Goal: Browse casually

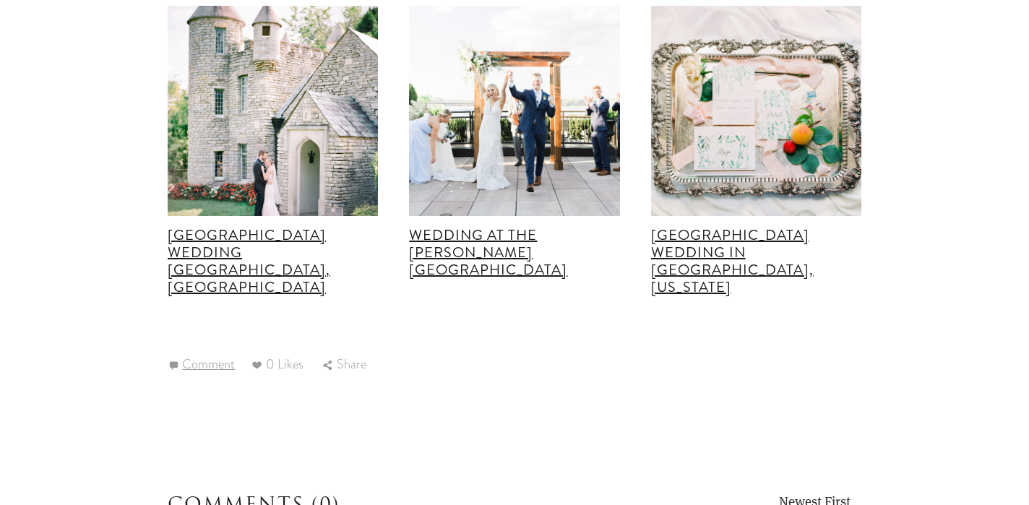
scroll to position [29925, 0]
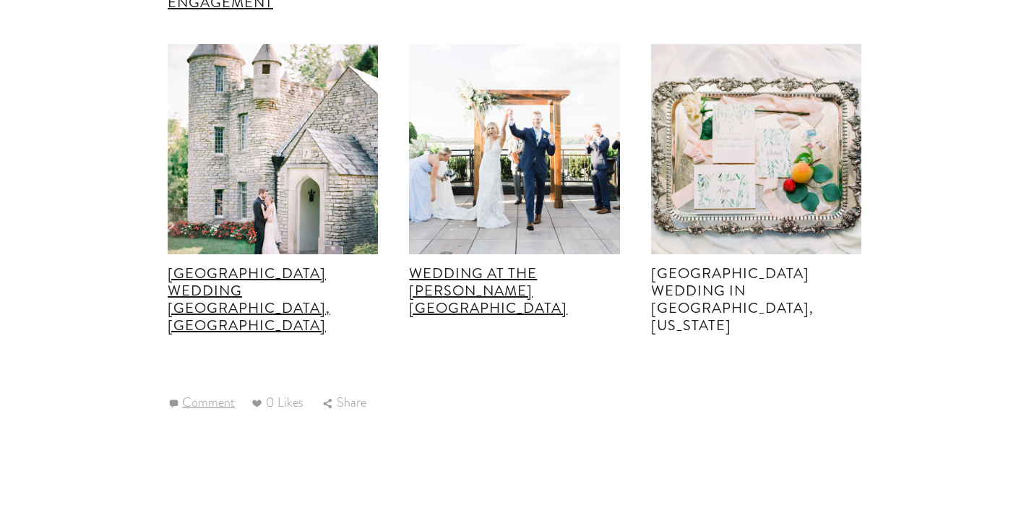
click at [814, 263] on link "[GEOGRAPHIC_DATA] Wedding in [GEOGRAPHIC_DATA], [US_STATE]" at bounding box center [732, 299] width 163 height 73
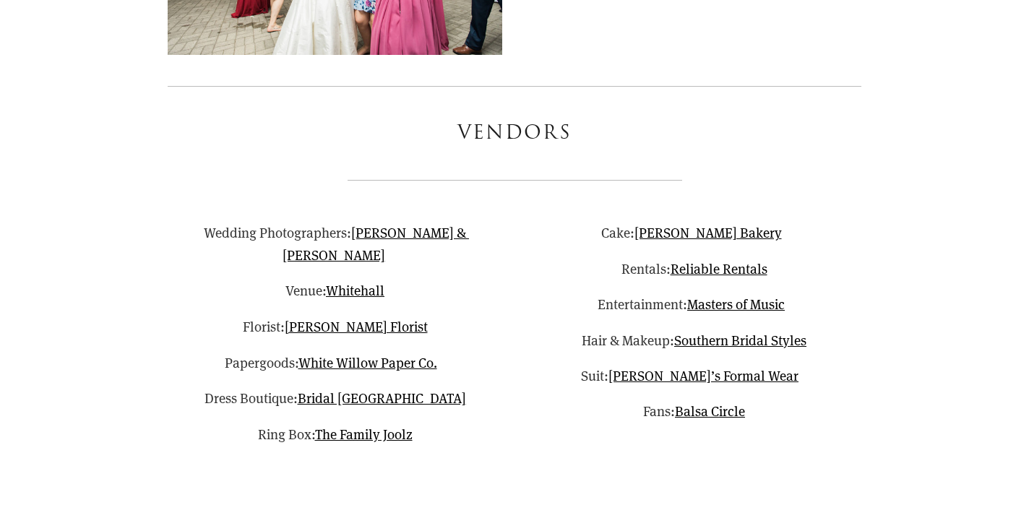
scroll to position [27016, 0]
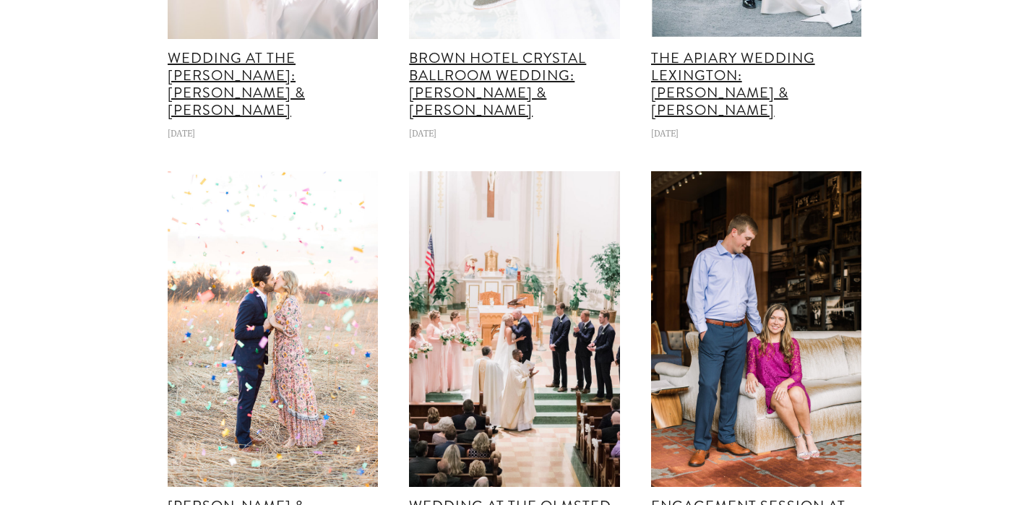
scroll to position [45364, 0]
